Goal: Task Accomplishment & Management: Use online tool/utility

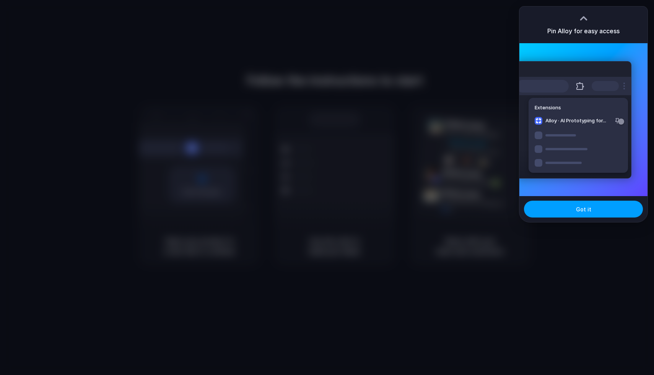
click at [602, 215] on button "Got it" at bounding box center [583, 209] width 119 height 17
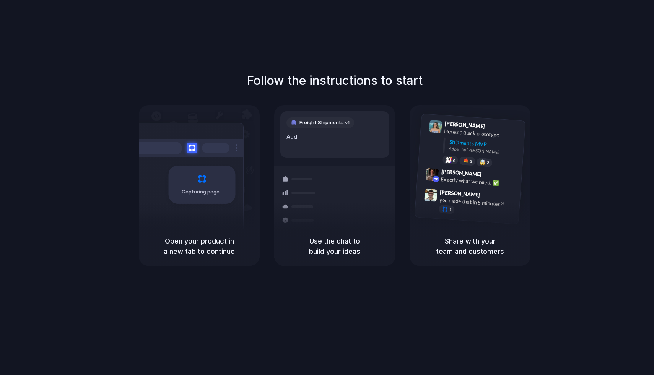
click at [575, 46] on div "Follow the instructions to start Capturing page Open your product in a new tab …" at bounding box center [335, 195] width 670 height 391
click at [327, 188] on div at bounding box center [327, 188] width 0 height 0
click at [463, 58] on div "Follow the instructions to start Capturing page Open your product in a new tab …" at bounding box center [335, 195] width 670 height 391
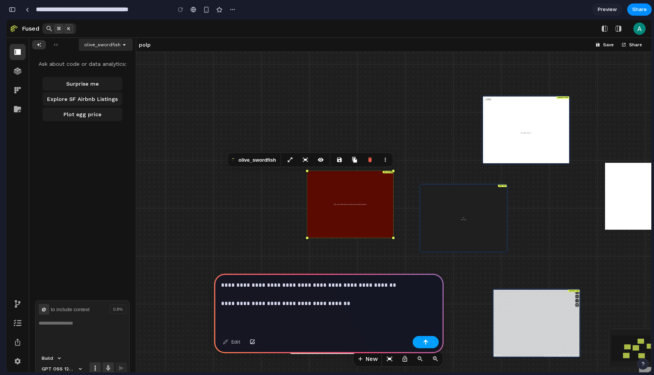
click at [422, 343] on button "button" at bounding box center [426, 342] width 26 height 12
